Goal: Task Accomplishment & Management: Complete application form

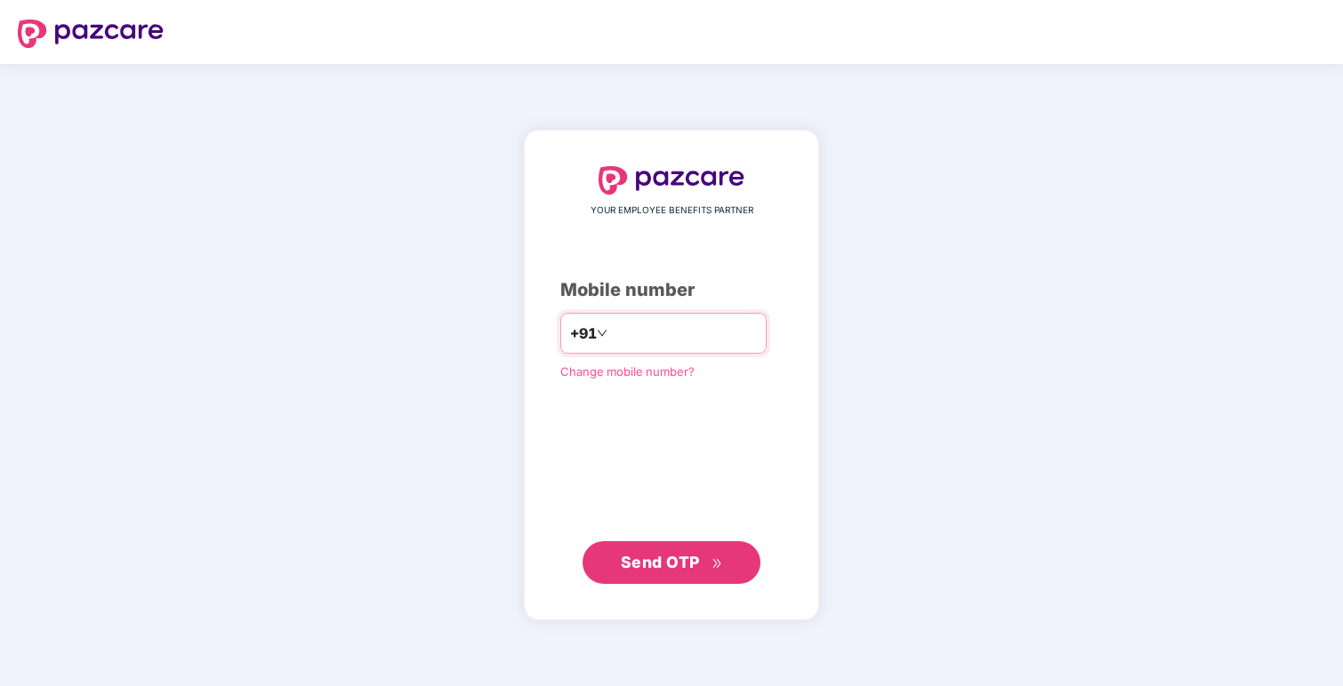
click at [635, 332] on input "number" at bounding box center [684, 333] width 146 height 28
type input "**********"
click at [660, 552] on span "Send OTP" at bounding box center [672, 562] width 102 height 25
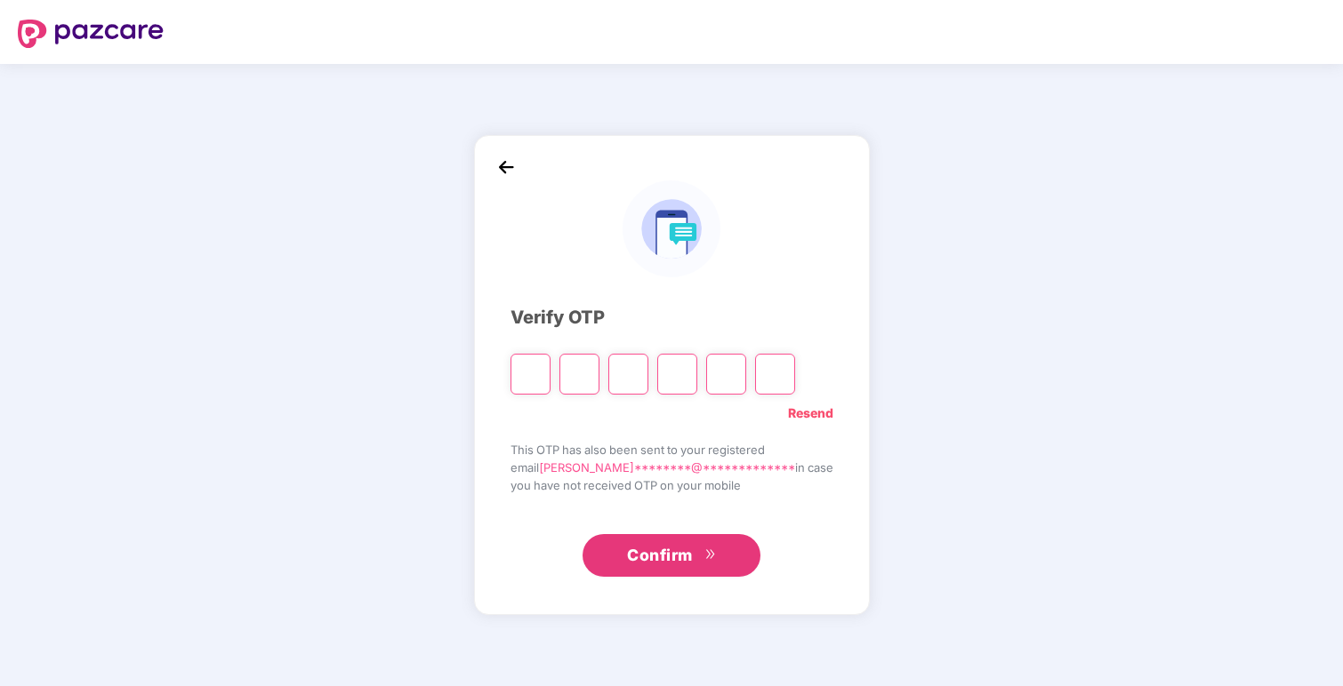
type input "*"
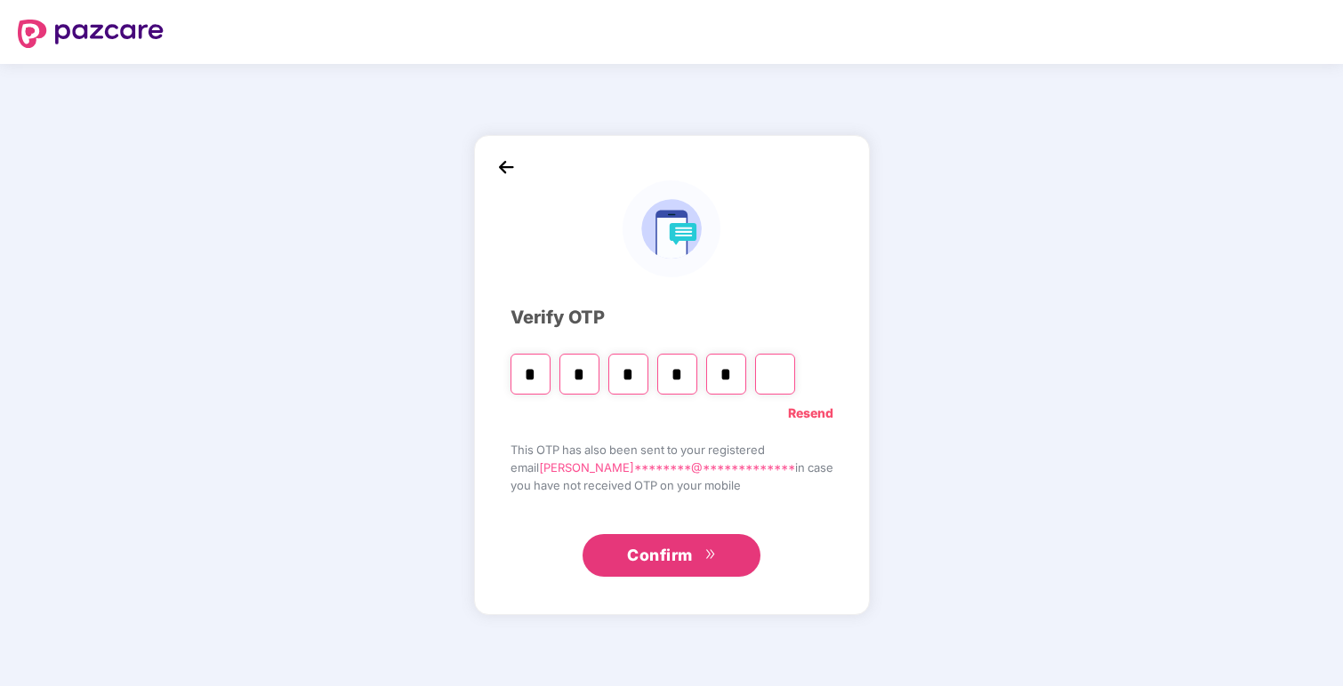
type input "*"
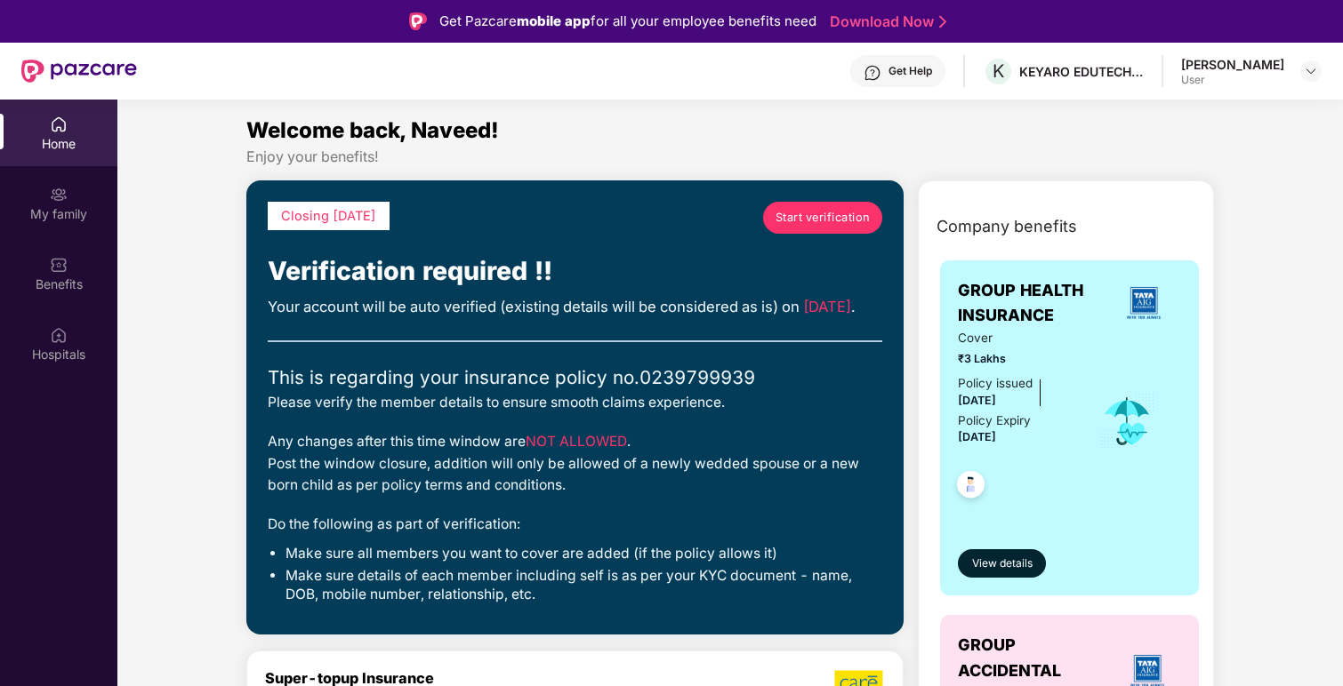
click at [800, 221] on span "Start verification" at bounding box center [822, 218] width 95 height 18
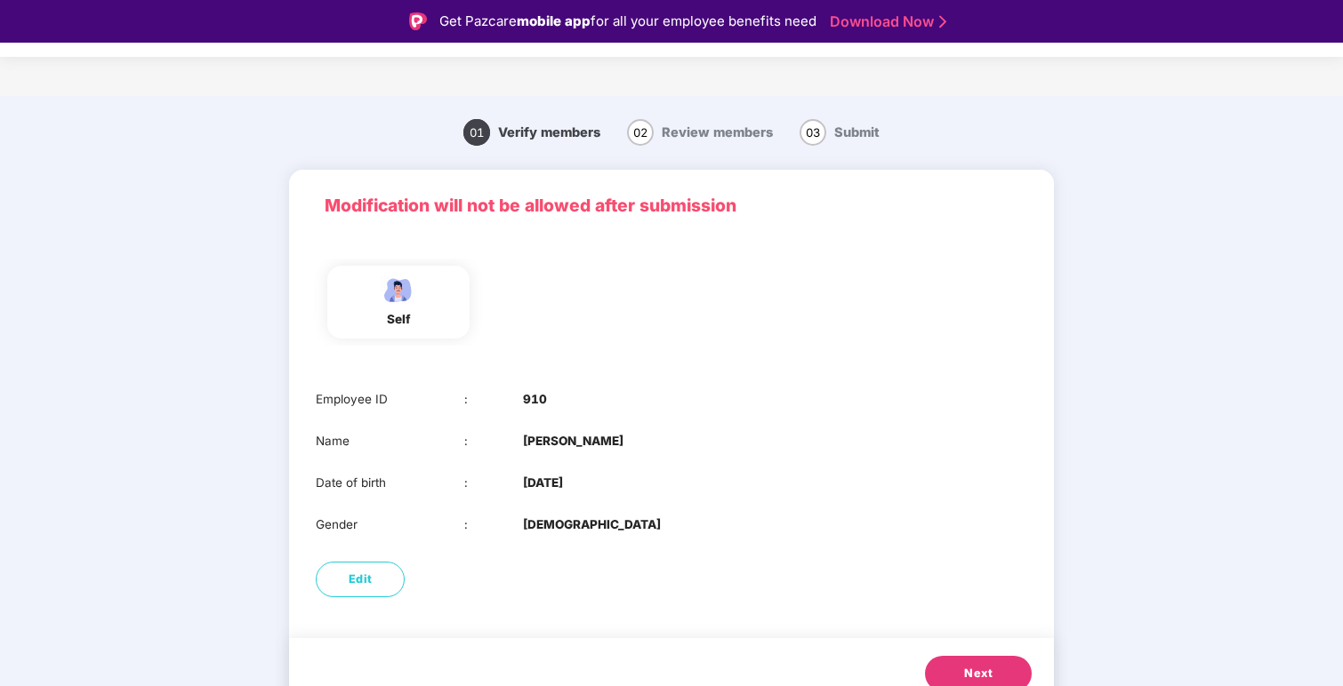
scroll to position [20, 0]
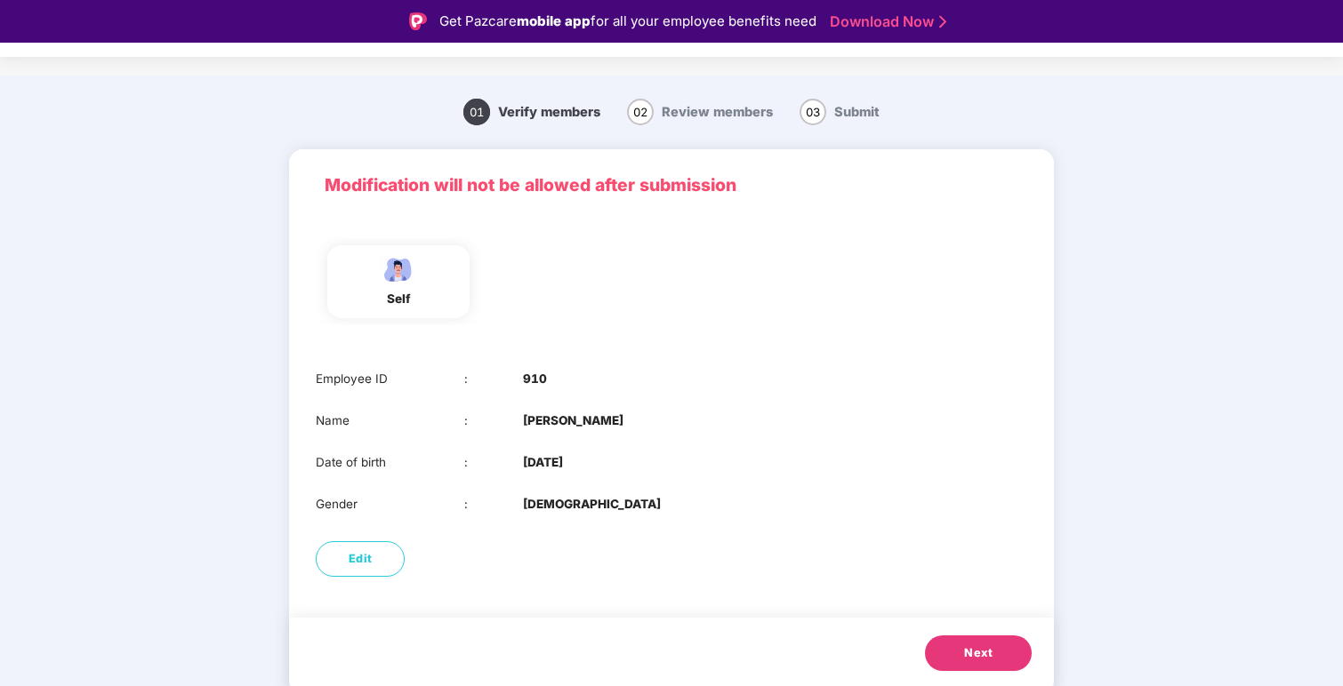
click at [972, 646] on span "Next" at bounding box center [978, 654] width 28 height 18
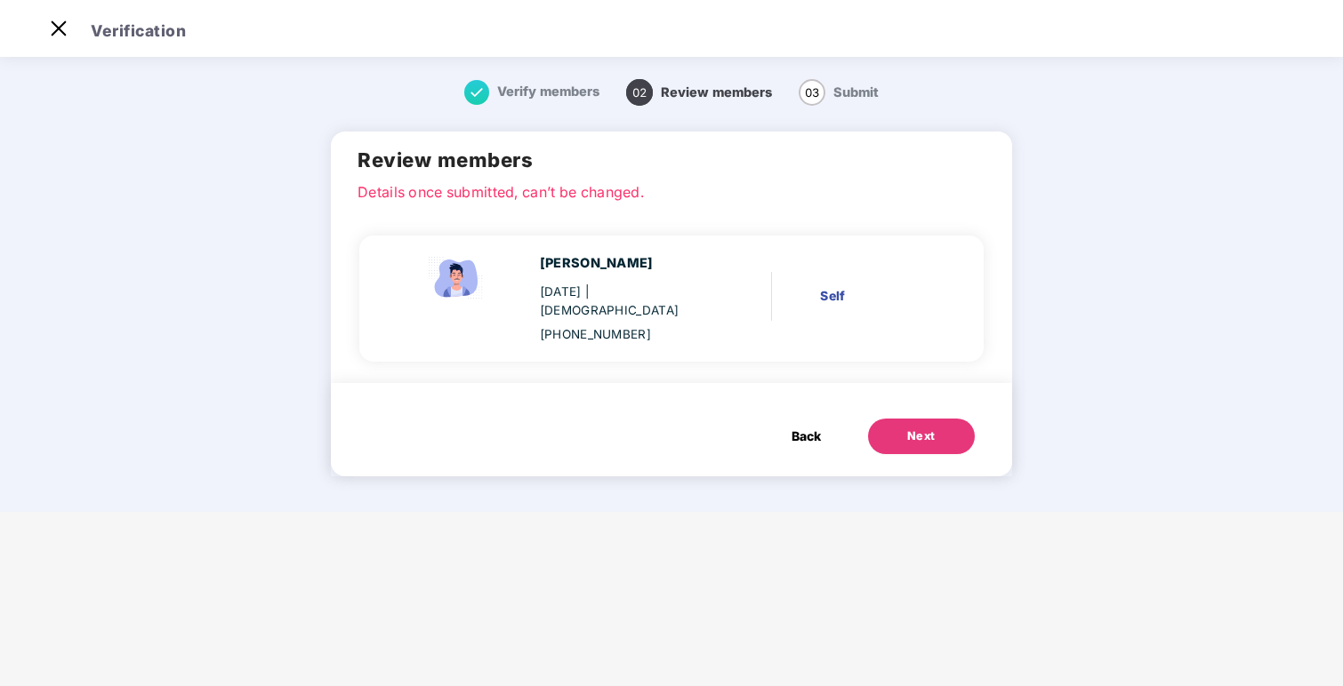
scroll to position [0, 0]
click at [910, 428] on div "Next" at bounding box center [921, 437] width 28 height 18
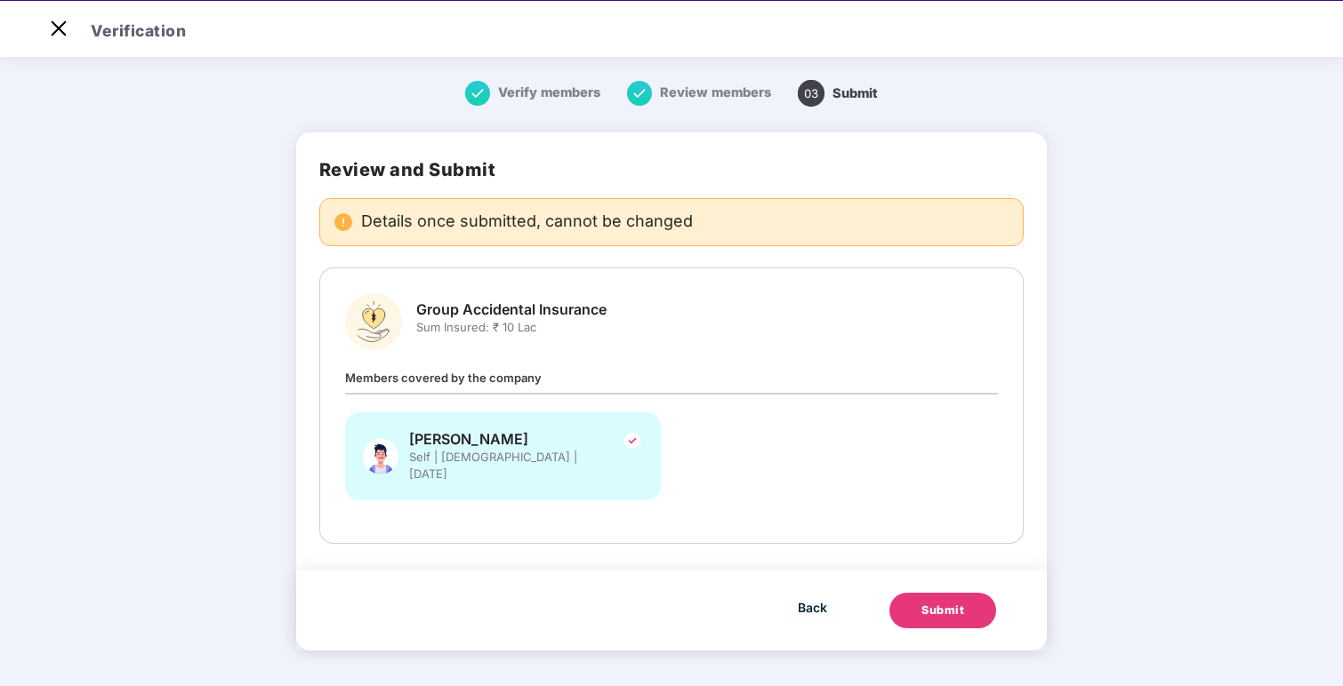
scroll to position [43, 0]
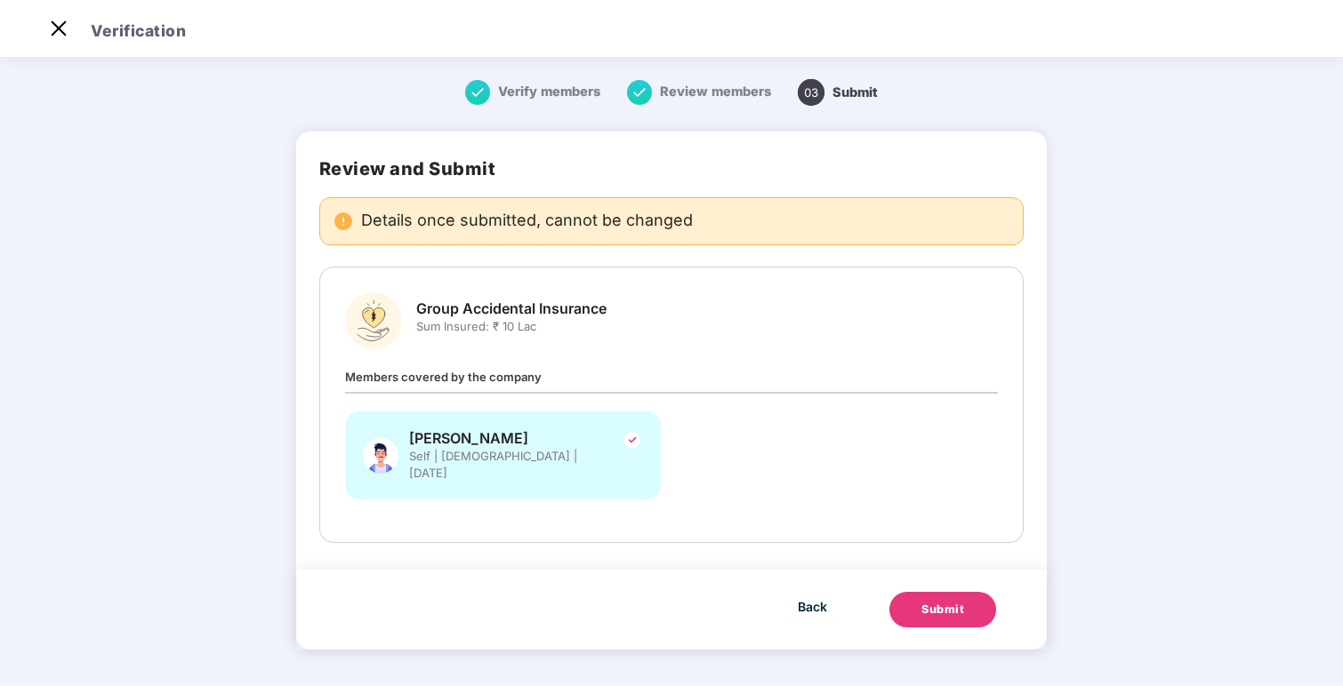
click at [939, 601] on div "Submit" at bounding box center [942, 610] width 43 height 18
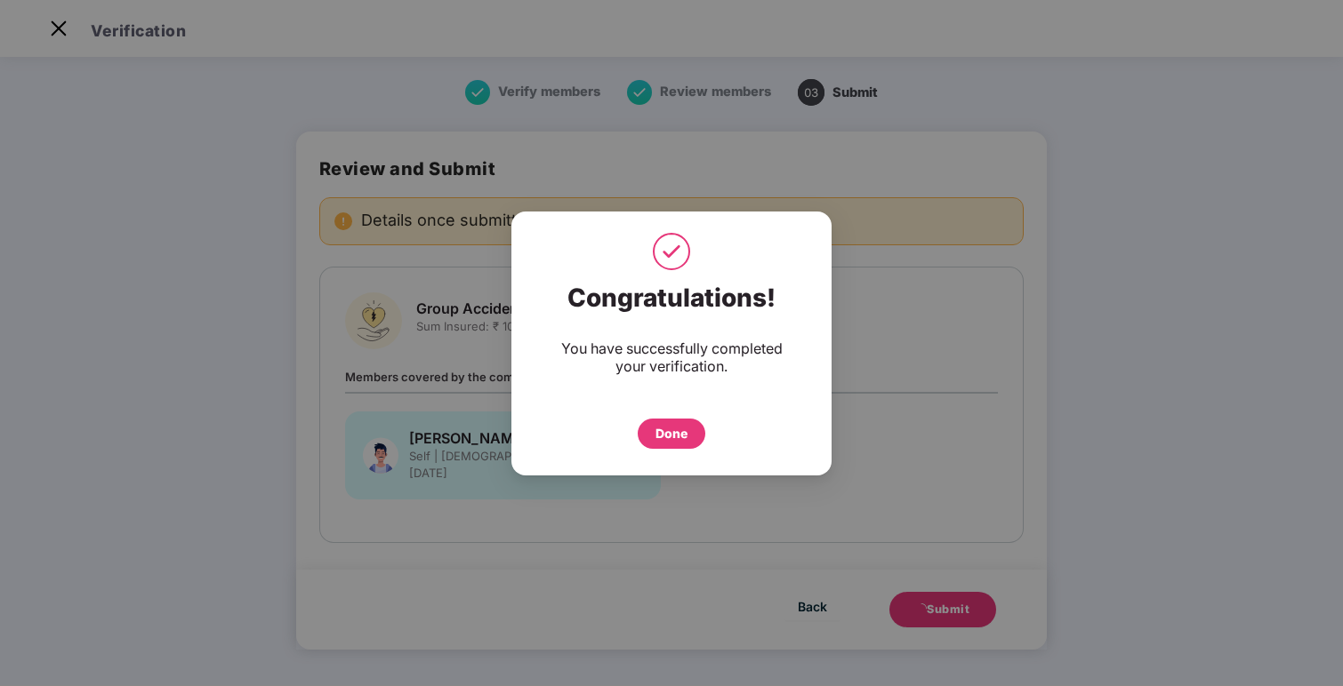
click at [681, 429] on div "Done" at bounding box center [671, 434] width 32 height 20
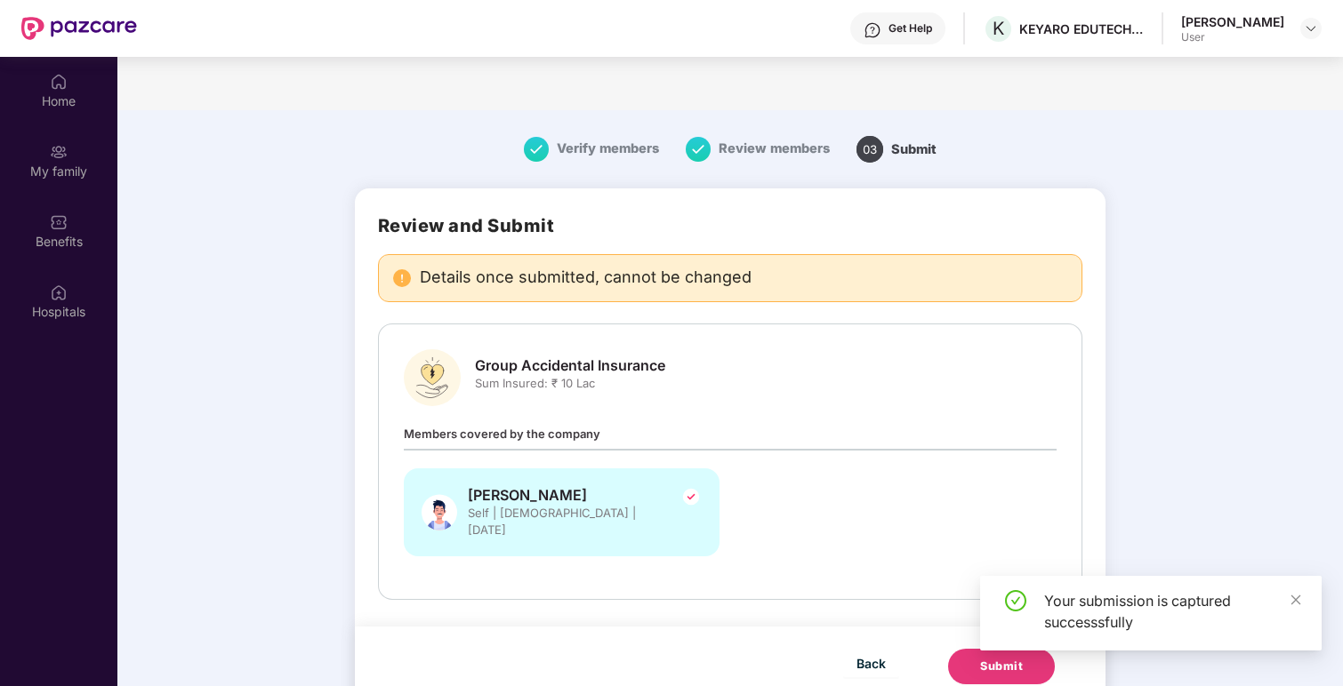
scroll to position [100, 0]
